Goal: Task Accomplishment & Management: Use online tool/utility

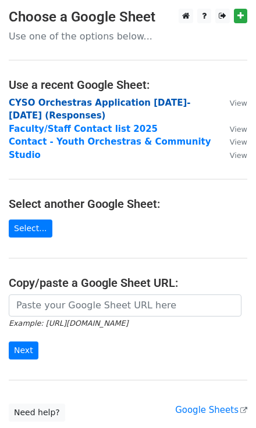
click at [51, 103] on strong "CYSO Orchestras Application 2025-2026 (Responses)" at bounding box center [100, 110] width 182 height 24
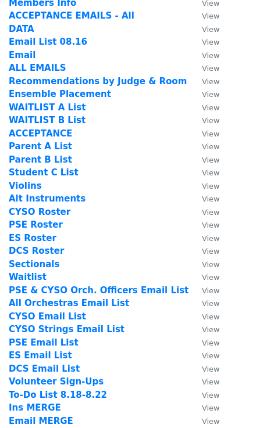
scroll to position [93, 0]
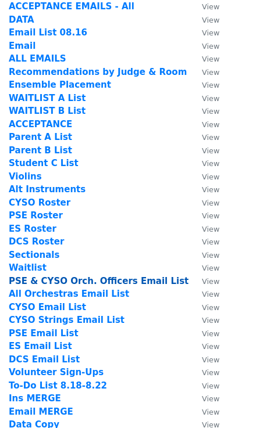
click at [112, 282] on strong "PSE & CYSO Orch. Officers Email List" at bounding box center [98, 281] width 179 height 10
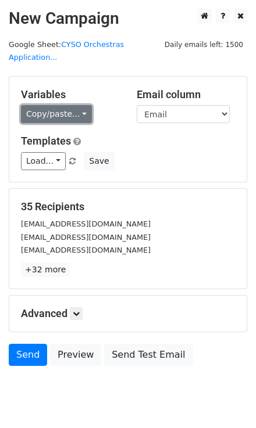
click at [53, 105] on link "Copy/paste..." at bounding box center [56, 114] width 71 height 18
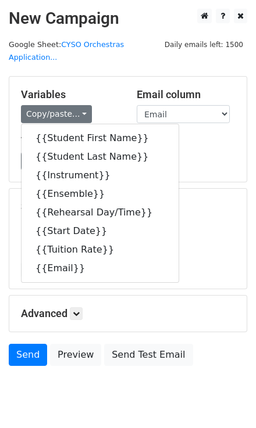
click at [201, 157] on div "Variables Copy/paste... {{Student First Name}} {{Student Last Name}} {{Instrume…" at bounding box center [127, 129] width 237 height 105
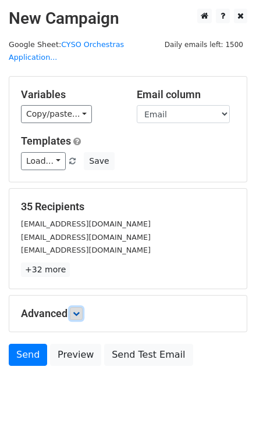
click at [75, 310] on icon at bounding box center [76, 313] width 7 height 7
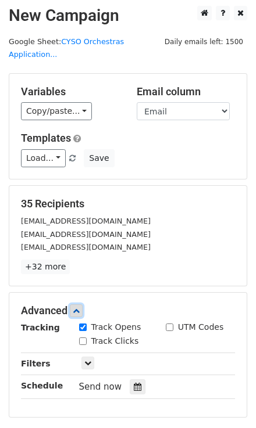
scroll to position [135, 0]
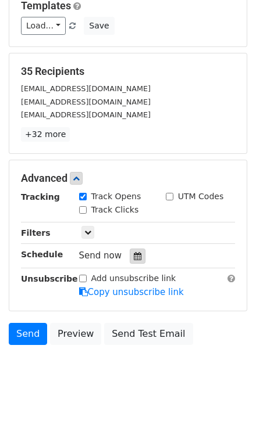
click at [134, 252] on icon at bounding box center [138, 256] width 8 height 8
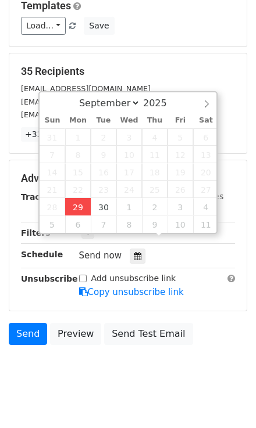
type input "2025-09-29 13:05"
type input "01"
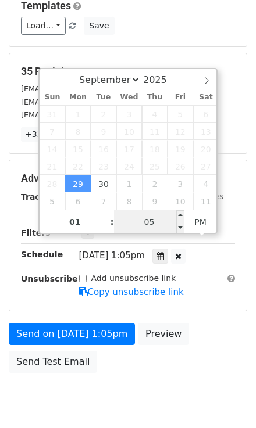
click at [149, 228] on input "05" at bounding box center [149, 221] width 71 height 23
type input "15"
type input "2025-09-29 13:15"
click at [158, 395] on body "New Campaign Daily emails left: 1500 Google Sheet: CYSO Orchestras Application.…" at bounding box center [128, 149] width 256 height 552
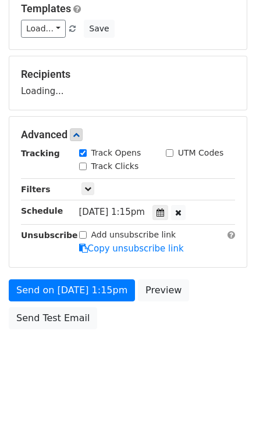
scroll to position [117, 0]
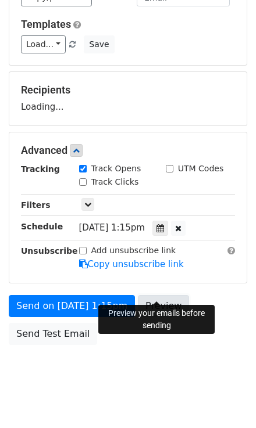
click at [159, 295] on link "Preview" at bounding box center [163, 306] width 51 height 22
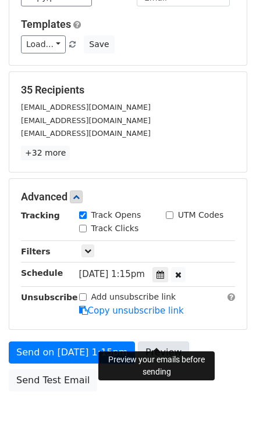
click at [149, 341] on link "Preview" at bounding box center [163, 352] width 51 height 22
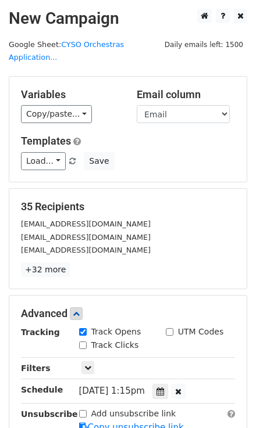
scroll to position [139, 0]
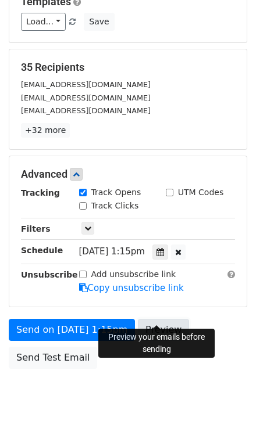
click at [148, 319] on link "Preview" at bounding box center [163, 330] width 51 height 22
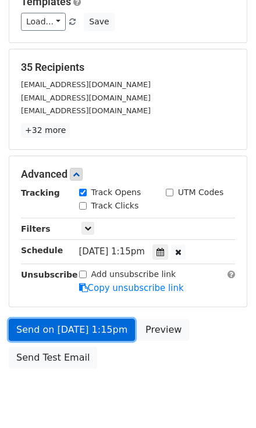
click at [98, 319] on link "Send on Sep 29 at 1:15pm" at bounding box center [72, 330] width 126 height 22
